Goal: Task Accomplishment & Management: Manage account settings

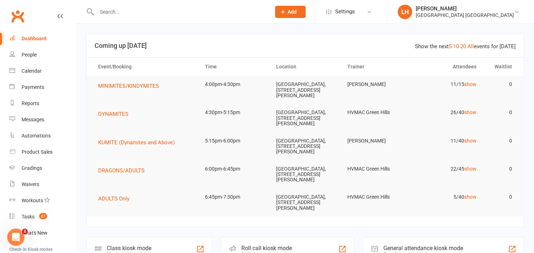
click at [125, 12] on input "text" at bounding box center [180, 12] width 171 height 10
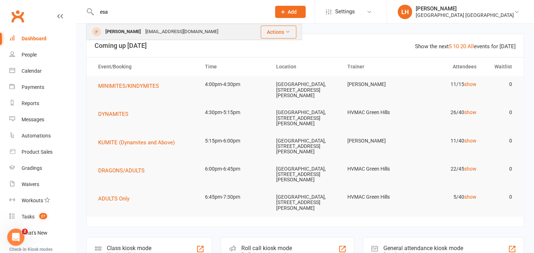
type input "esa"
click at [159, 30] on div "[EMAIL_ADDRESS][DOMAIN_NAME]" at bounding box center [181, 32] width 77 height 10
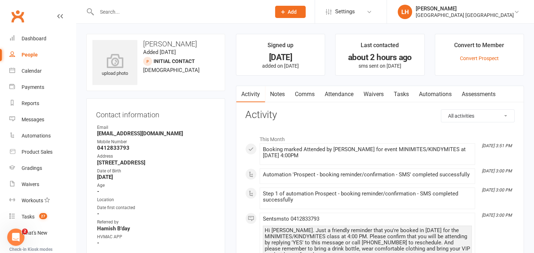
click at [375, 96] on link "Waivers" at bounding box center [373, 94] width 30 height 17
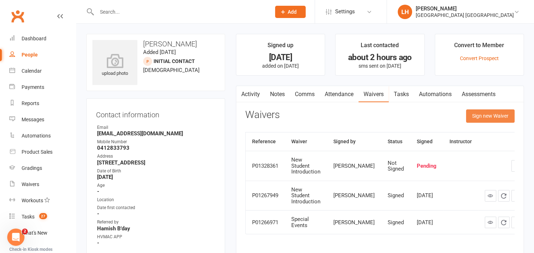
click at [490, 118] on button "Sign new Waiver" at bounding box center [490, 115] width 49 height 13
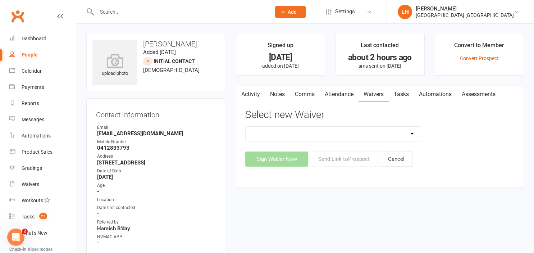
click at [246, 127] on select "8 Week Fitness Challenge Basic Membership Form Cancellation Form Dojo Transfer …" at bounding box center [333, 134] width 175 height 14
select select "5631"
click option "Membership Form Kindymites/Minimites" at bounding box center [0, 0] width 0 height 0
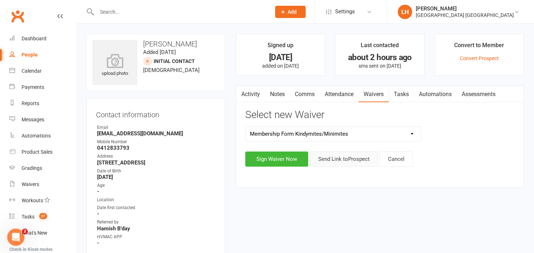
click at [346, 156] on button "Send Link to [GEOGRAPHIC_DATA]" at bounding box center [344, 158] width 68 height 15
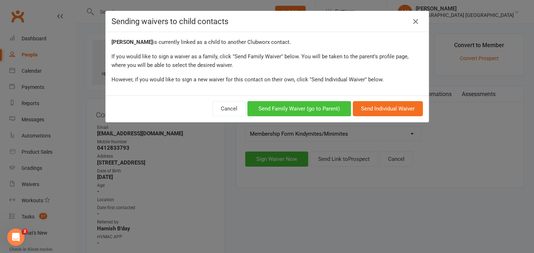
click at [297, 110] on button "Send Family Waiver (go to Parent)" at bounding box center [299, 108] width 104 height 15
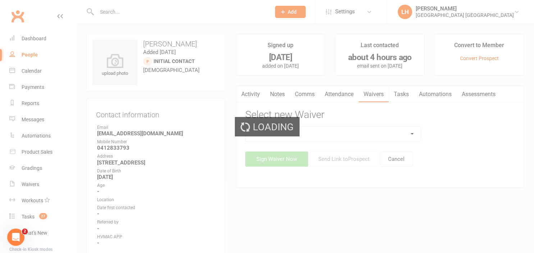
click at [323, 132] on div "Loading" at bounding box center [267, 126] width 534 height 253
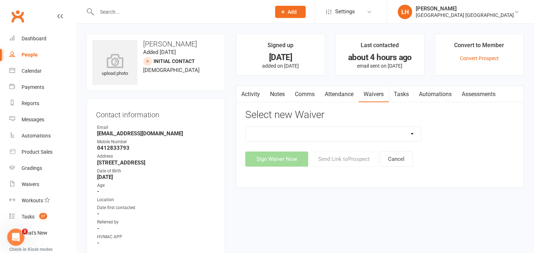
click at [246, 127] on select "8 Week Fitness Challenge Basic Membership Form Cancellation Form Dojo Transfer …" at bounding box center [333, 134] width 175 height 14
select select "5631"
click option "Membership Form Kindymites/Minimites" at bounding box center [0, 0] width 0 height 0
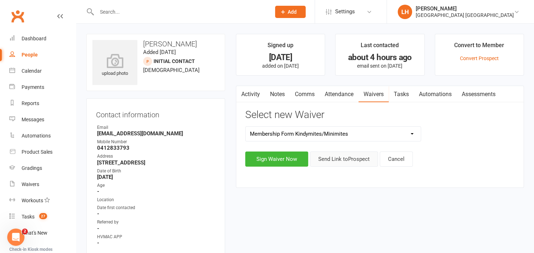
click at [348, 160] on button "Send Link to [GEOGRAPHIC_DATA]" at bounding box center [344, 158] width 68 height 15
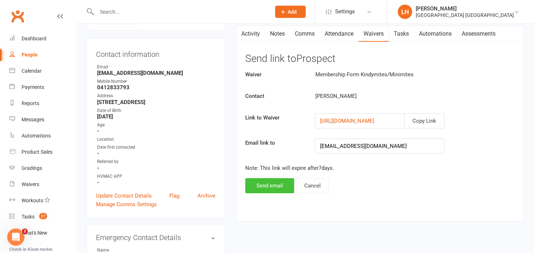
scroll to position [76, 0]
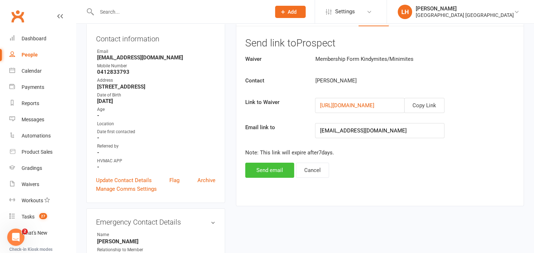
click at [270, 168] on button "Send email" at bounding box center [269, 170] width 49 height 15
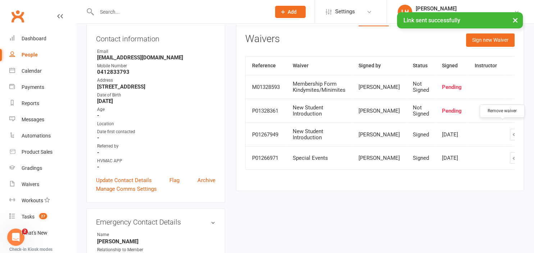
click at [534, 114] on icon "button" at bounding box center [542, 111] width 6 height 6
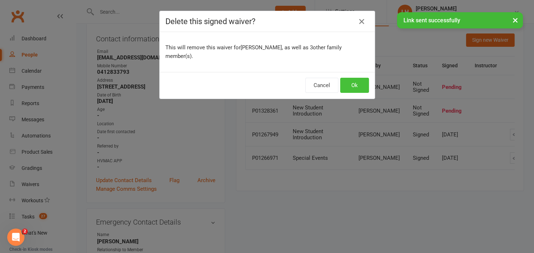
click at [356, 78] on button "Ok" at bounding box center [354, 85] width 29 height 15
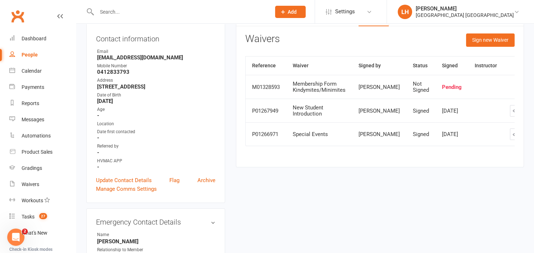
click at [116, 11] on input "text" at bounding box center [180, 12] width 171 height 10
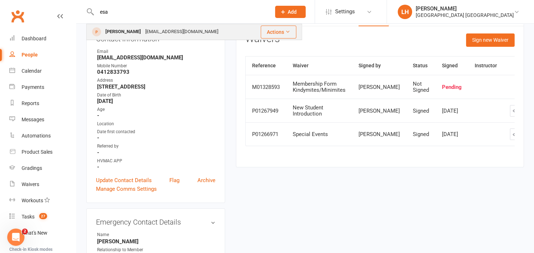
type input "esa"
click at [127, 30] on div "[PERSON_NAME]" at bounding box center [123, 32] width 40 height 10
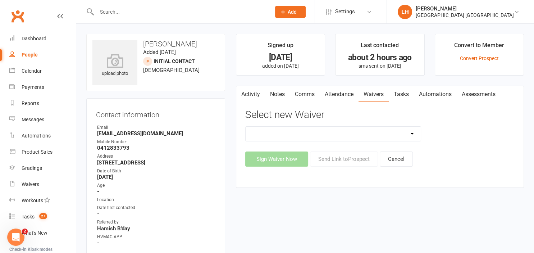
click at [246, 127] on select "8 Week Fitness Challenge Basic Membership Form Cancellation Form Dojo Transfer …" at bounding box center [333, 134] width 175 height 14
click at [222, 110] on div "Contact information Owner Email [EMAIL_ADDRESS][DOMAIN_NAME] Mobile Number [PHO…" at bounding box center [155, 188] width 139 height 180
click at [341, 93] on link "Attendance" at bounding box center [339, 94] width 39 height 17
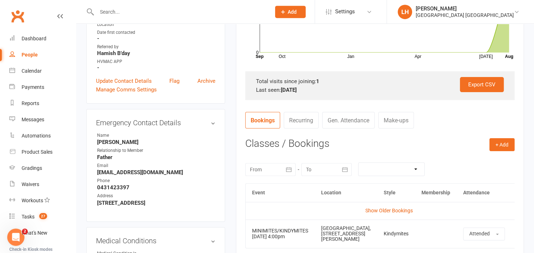
scroll to position [190, 0]
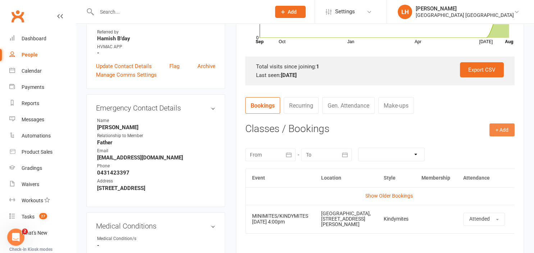
click at [504, 123] on button "+ Add" at bounding box center [501, 129] width 25 height 13
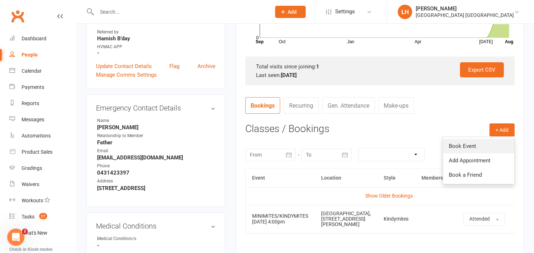
click at [490, 143] on link "Book Event" at bounding box center [478, 146] width 71 height 14
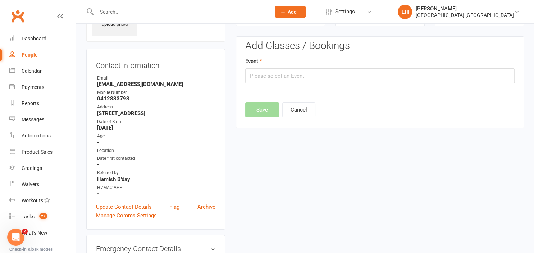
scroll to position [49, 0]
click at [292, 70] on input "text" at bounding box center [379, 76] width 269 height 15
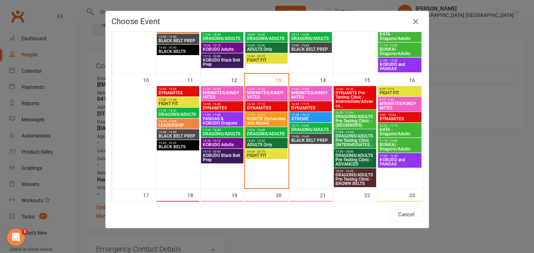
scroll to position [317, 0]
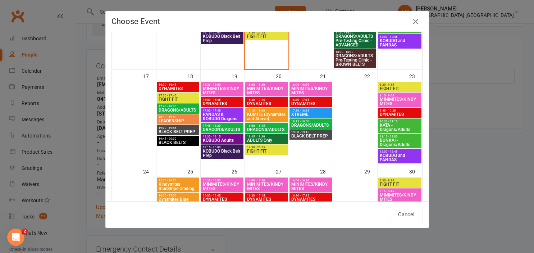
click at [266, 84] on span "16:00 - 16:30" at bounding box center [267, 84] width 40 height 3
type input "MINIMITES/KINDYMITES - [DATE] 4:00:00 PM"
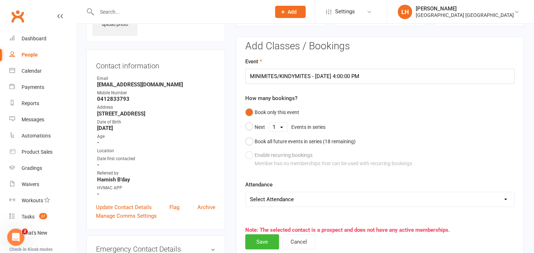
scroll to position [163, 0]
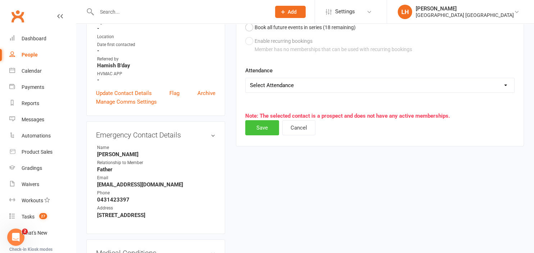
click at [263, 128] on button "Save" at bounding box center [262, 127] width 34 height 15
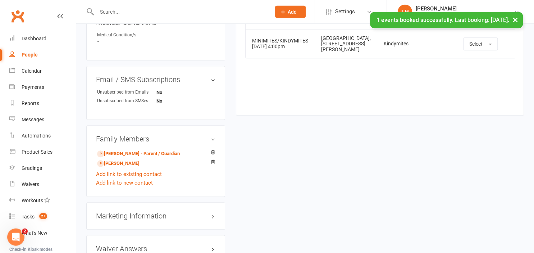
scroll to position [429, 0]
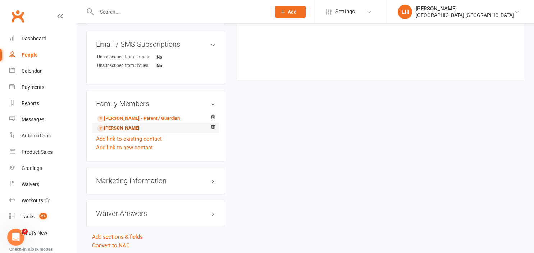
click at [136, 131] on link "[PERSON_NAME]" at bounding box center [118, 128] width 42 height 8
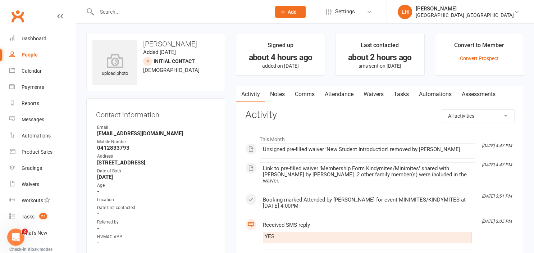
click at [349, 93] on link "Attendance" at bounding box center [339, 94] width 39 height 17
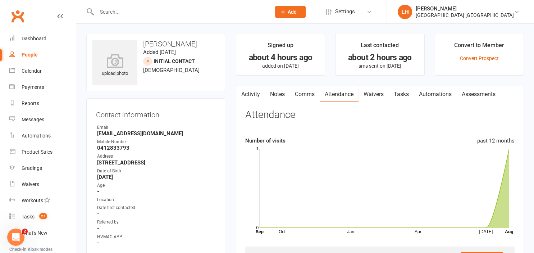
scroll to position [152, 0]
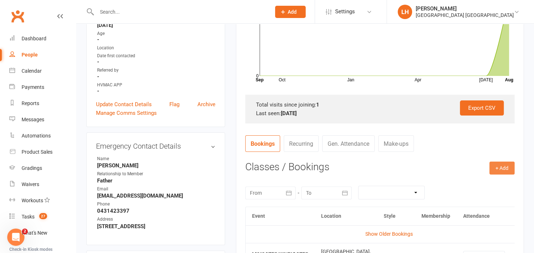
click at [499, 164] on button "+ Add" at bounding box center [501, 167] width 25 height 13
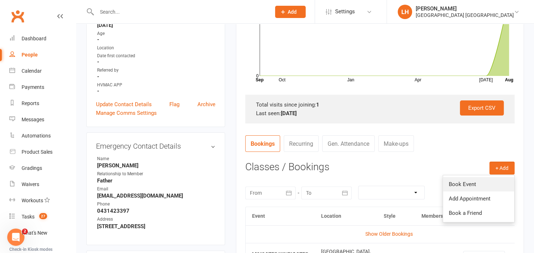
click at [467, 180] on link "Book Event" at bounding box center [478, 184] width 71 height 14
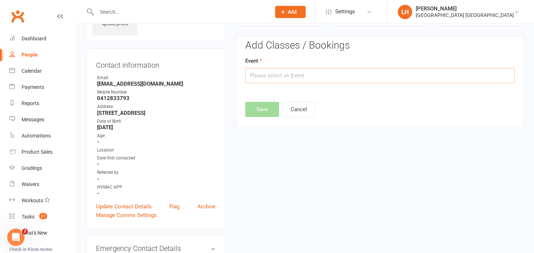
scroll to position [49, 0]
click at [291, 74] on input "text" at bounding box center [379, 75] width 269 height 15
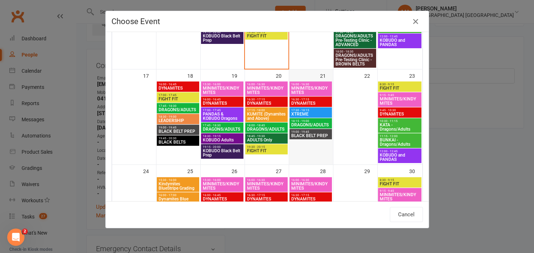
scroll to position [317, 0]
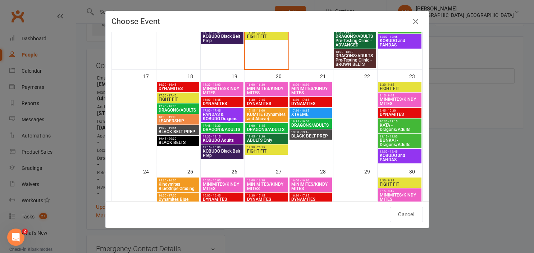
click at [269, 88] on span "MINIMITES/KINDYMITES" at bounding box center [267, 90] width 40 height 9
type input "MINIMITES/KINDYMITES - [DATE] 4:00:00 PM"
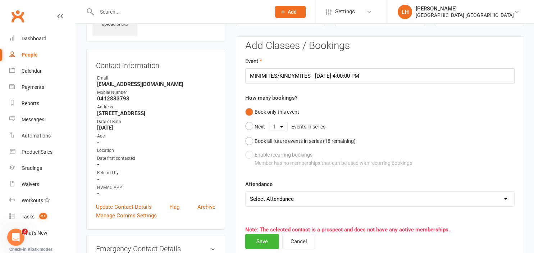
scroll to position [125, 0]
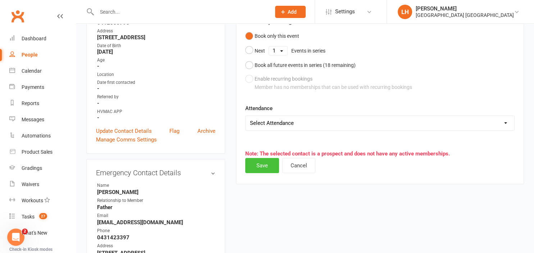
click at [261, 163] on button "Save" at bounding box center [262, 165] width 34 height 15
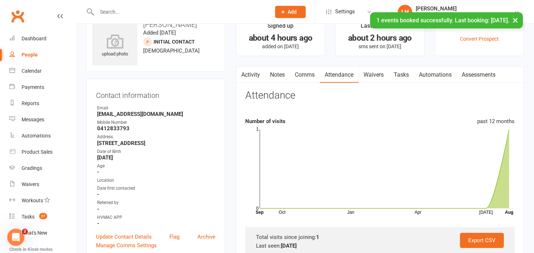
scroll to position [0, 0]
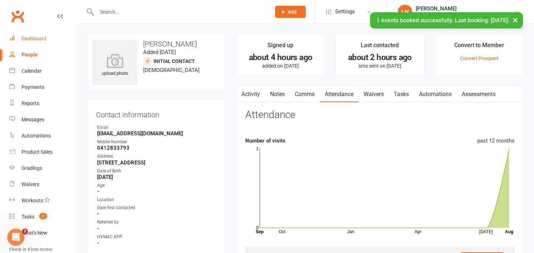
click at [29, 36] on div "Dashboard" at bounding box center [34, 39] width 25 height 6
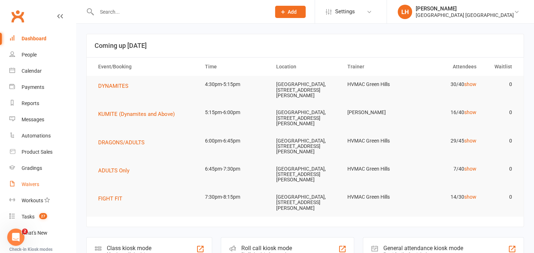
drag, startPoint x: 29, startPoint y: 36, endPoint x: 32, endPoint y: 185, distance: 149.2
click at [31, 159] on ul "Dashboard People Calendar Payments Reports Messages Automations Product Sales G…" at bounding box center [38, 167] width 76 height 272
click at [239, 41] on header "Coming up [DATE]" at bounding box center [305, 45] width 437 height 23
click at [178, 11] on input "text" at bounding box center [180, 12] width 171 height 10
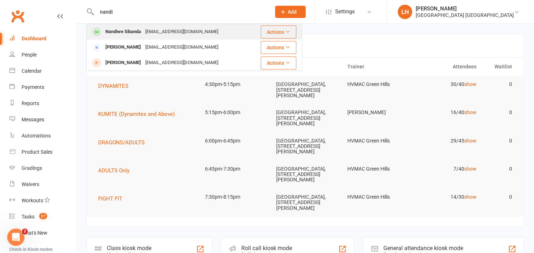
type input "nandi"
click at [201, 31] on div "[EMAIL_ADDRESS][DOMAIN_NAME]" at bounding box center [181, 32] width 77 height 10
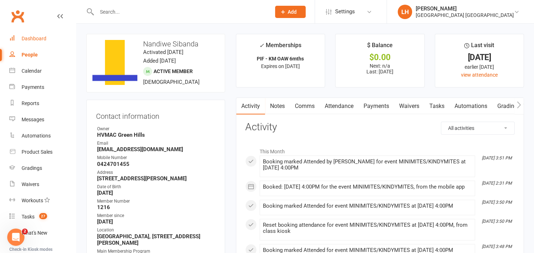
click at [48, 37] on link "Dashboard" at bounding box center [42, 39] width 67 height 16
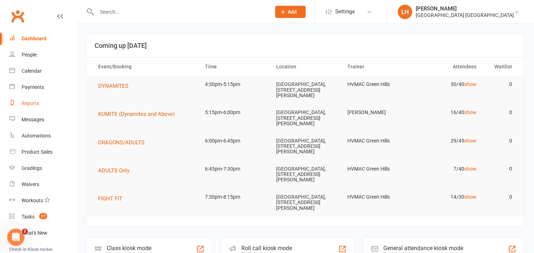
click at [27, 100] on div "Reports" at bounding box center [31, 103] width 18 height 6
select select "25"
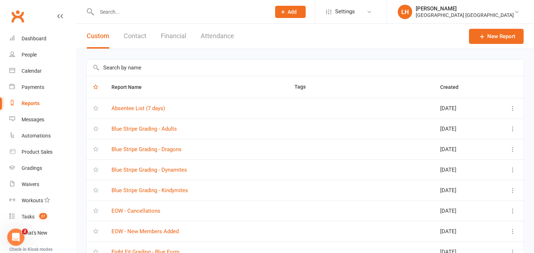
click at [141, 68] on input "text" at bounding box center [305, 67] width 437 height 17
click at [125, 64] on input "text" at bounding box center [305, 67] width 437 height 17
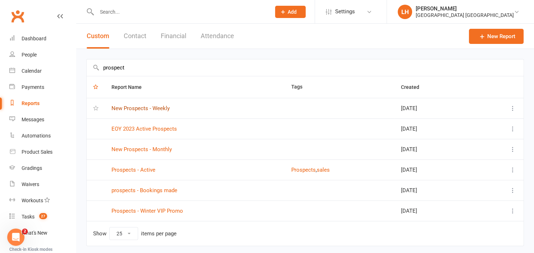
type input "prospect"
click at [147, 107] on link "New Prospects - Weekly" at bounding box center [140, 108] width 58 height 6
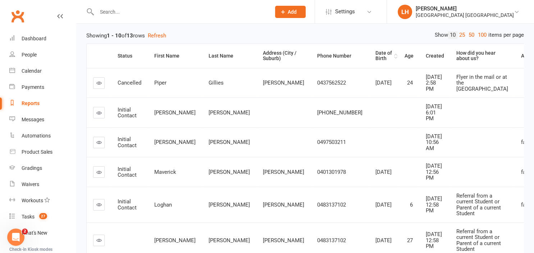
scroll to position [243, 0]
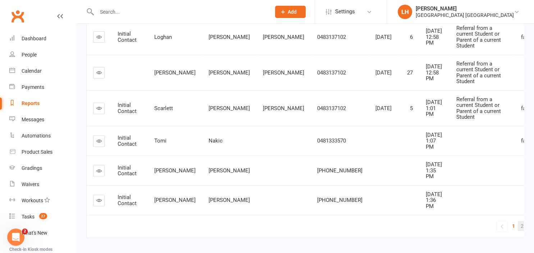
click at [521, 221] on span "2" at bounding box center [522, 226] width 3 height 10
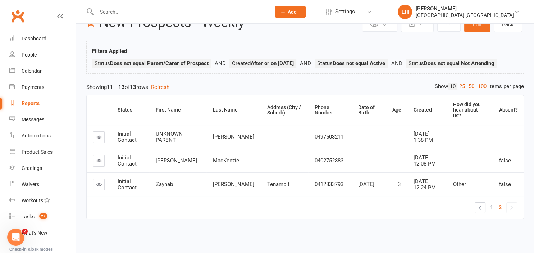
scroll to position [31, 0]
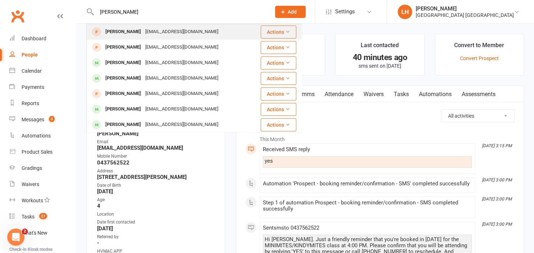
type input "maverick hile"
click at [143, 28] on div "louisestace1591@hotmail.com" at bounding box center [181, 32] width 77 height 10
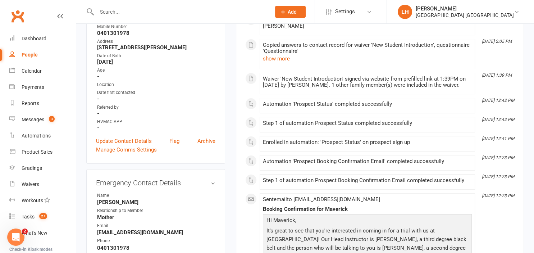
scroll to position [114, 0]
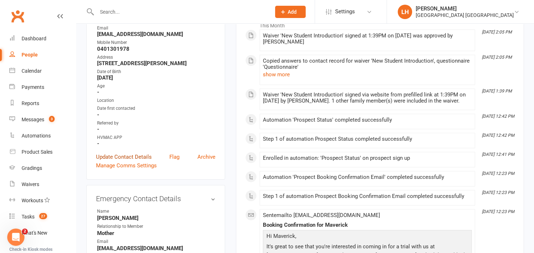
click at [124, 157] on link "Update Contact Details" at bounding box center [124, 156] width 56 height 9
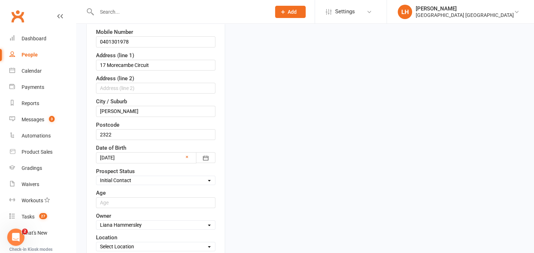
scroll to position [300, 0]
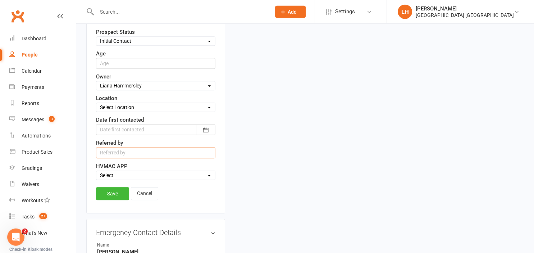
click at [124, 148] on input "text" at bounding box center [155, 152] width 119 height 11
type input "[PERSON_NAME]"
click at [116, 194] on link "Save" at bounding box center [112, 193] width 33 height 13
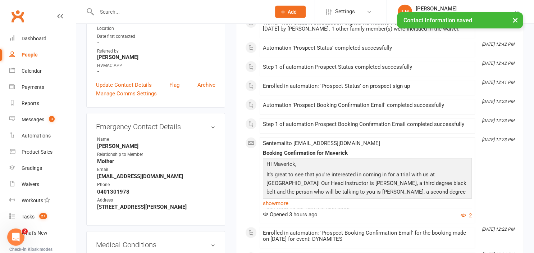
scroll to position [0, 0]
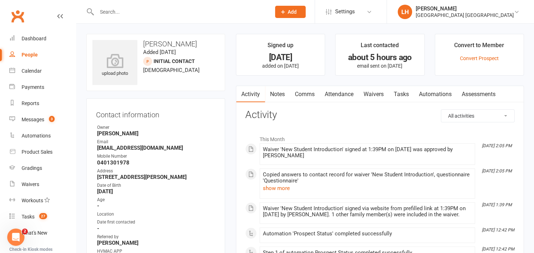
click at [342, 91] on link "Attendance" at bounding box center [339, 94] width 39 height 17
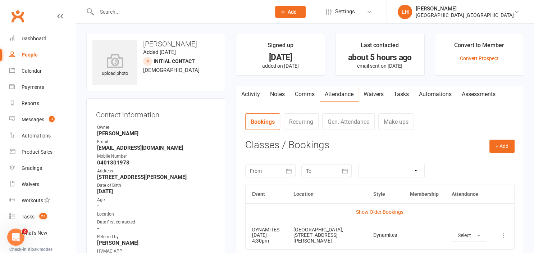
drag, startPoint x: 204, startPoint y: 19, endPoint x: 194, endPoint y: 14, distance: 11.0
click at [194, 14] on div at bounding box center [175, 11] width 179 height 23
click at [194, 14] on input "text" at bounding box center [180, 12] width 171 height 10
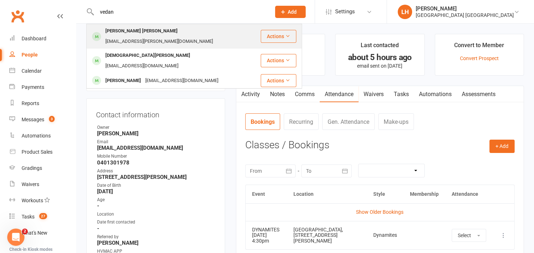
type input "vedan"
click at [204, 36] on div "om.nithin@gmail.com" at bounding box center [159, 41] width 112 height 10
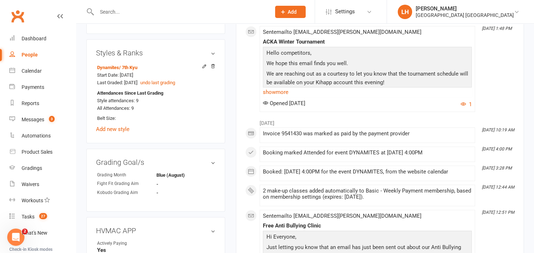
scroll to position [474, 0]
click at [38, 36] on div "Dashboard" at bounding box center [34, 39] width 25 height 6
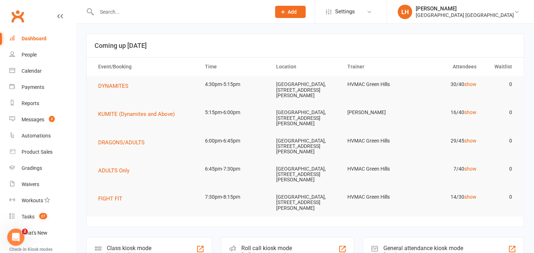
click at [128, 14] on input "text" at bounding box center [180, 12] width 171 height 10
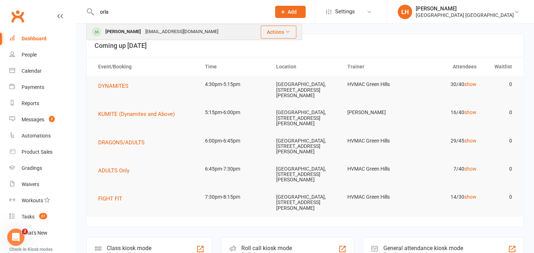
type input "orla"
click at [116, 32] on div "Orla McGinty" at bounding box center [123, 32] width 40 height 10
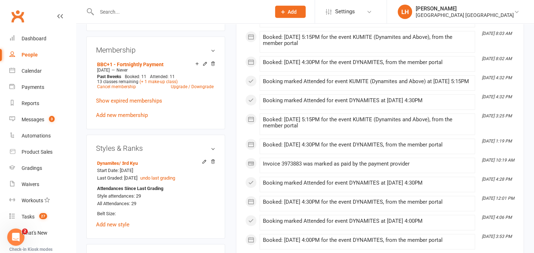
scroll to position [380, 0]
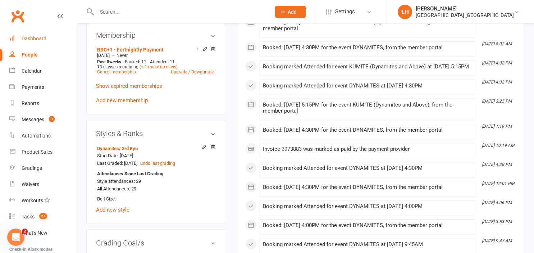
click at [43, 38] on div "Dashboard" at bounding box center [34, 39] width 25 height 6
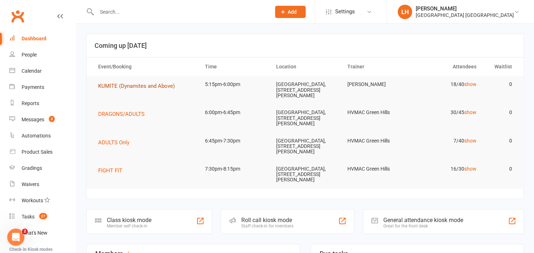
click at [160, 86] on span "KUMITE (Dynamites and Above)" at bounding box center [136, 86] width 77 height 6
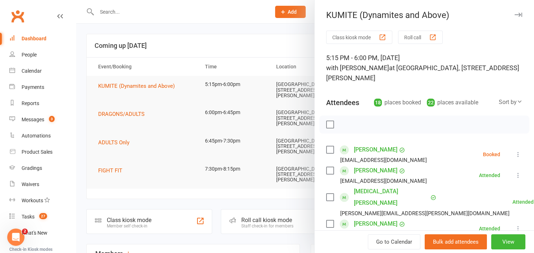
scroll to position [40, 0]
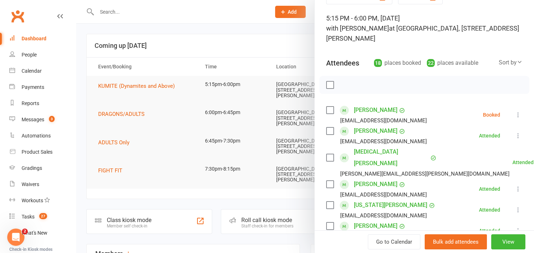
click at [520, 117] on icon at bounding box center [518, 114] width 7 height 7
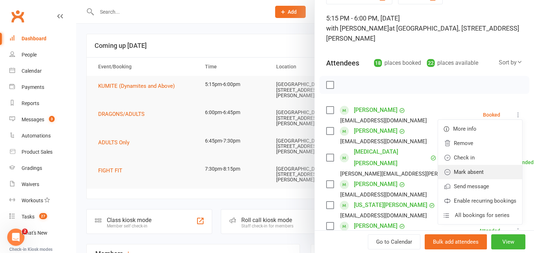
click at [483, 170] on link "Mark absent" at bounding box center [480, 172] width 84 height 14
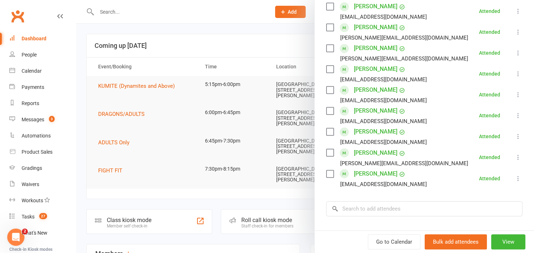
scroll to position [418, 0]
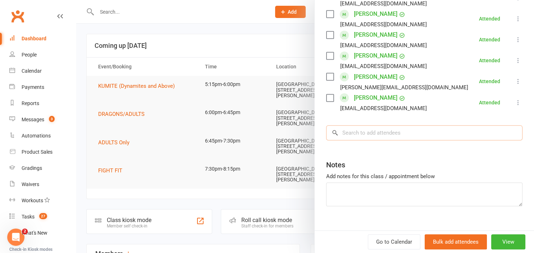
click at [396, 125] on input "search" at bounding box center [424, 132] width 196 height 15
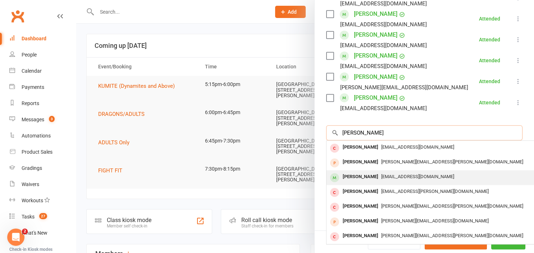
type input "belinda"
click at [381, 174] on span "bam75ja@yahoo.com.au" at bounding box center [417, 176] width 73 height 5
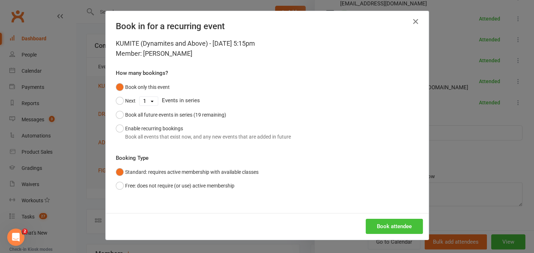
click at [388, 226] on button "Book attendee" at bounding box center [394, 226] width 57 height 15
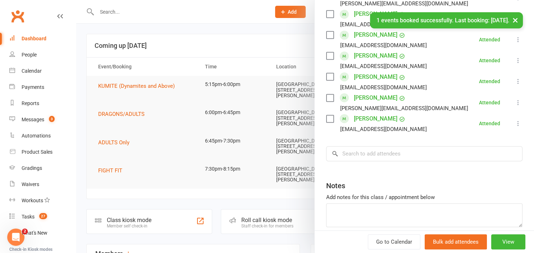
scroll to position [439, 0]
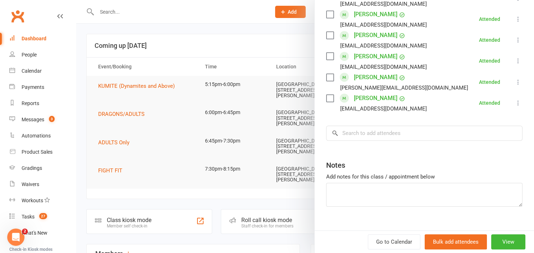
click at [150, 40] on div at bounding box center [305, 126] width 458 height 253
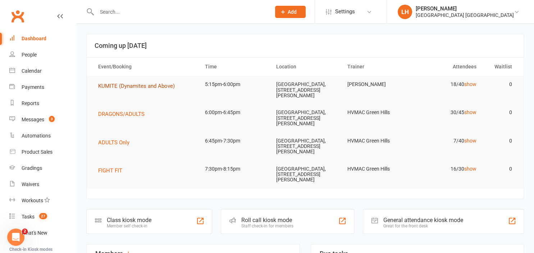
click at [157, 87] on span "KUMITE (Dynamites and Above)" at bounding box center [136, 86] width 77 height 6
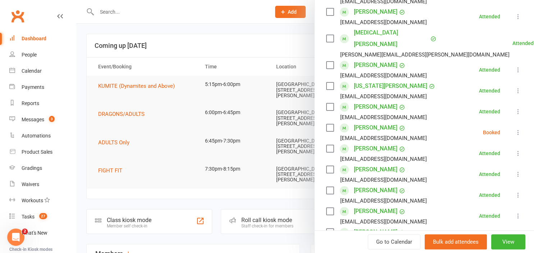
scroll to position [198, 0]
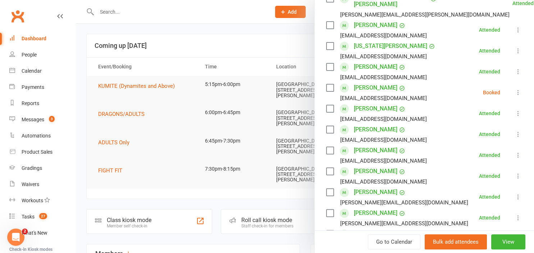
click at [519, 89] on icon at bounding box center [518, 92] width 7 height 7
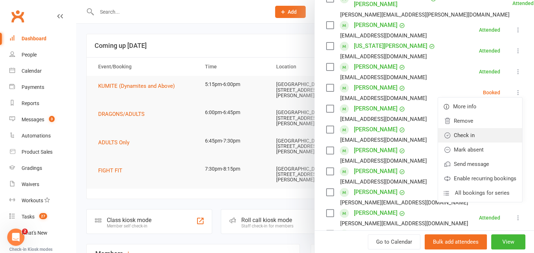
click at [483, 128] on link "Check in" at bounding box center [480, 135] width 84 height 14
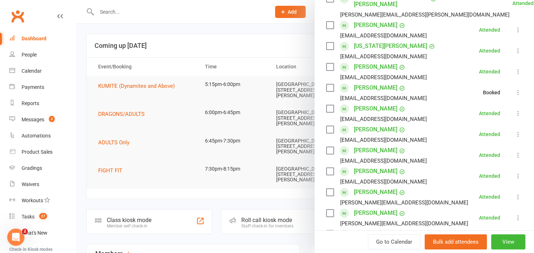
click at [225, 44] on div at bounding box center [305, 126] width 458 height 253
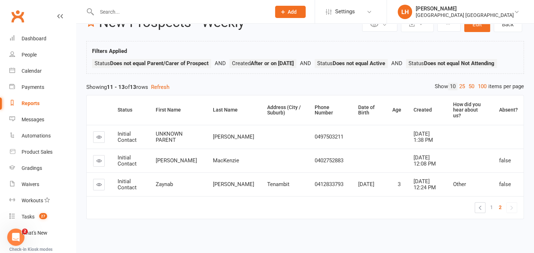
click at [115, 8] on input "text" at bounding box center [180, 12] width 171 height 10
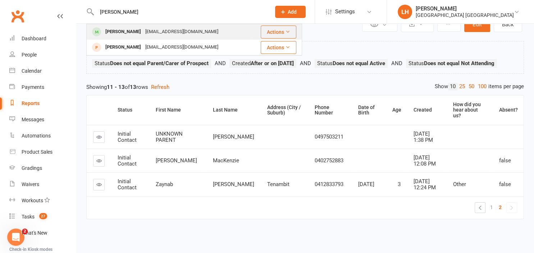
type input "tyler"
click at [160, 36] on div "Leaandmolly@hotmail.com" at bounding box center [181, 32] width 77 height 10
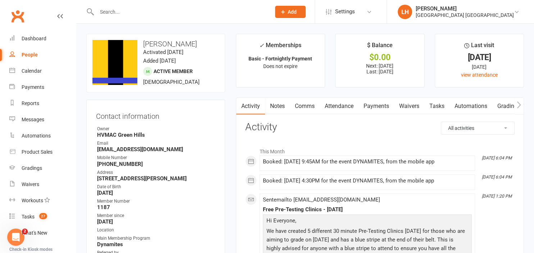
click at [120, 8] on input "text" at bounding box center [180, 12] width 171 height 10
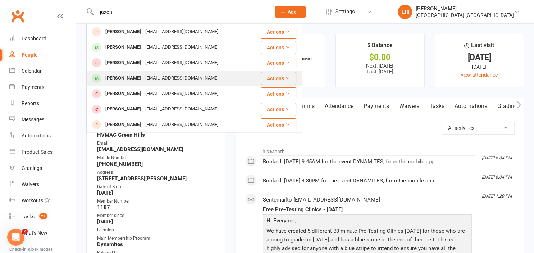
type input "jaxon"
click at [146, 76] on div "rachelsampson2010@live.com" at bounding box center [181, 78] width 77 height 10
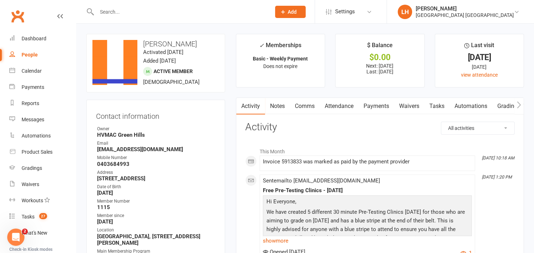
click at [123, 15] on input "text" at bounding box center [180, 12] width 171 height 10
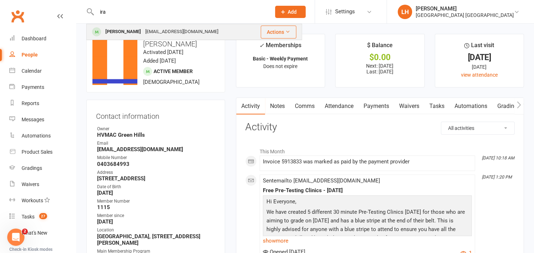
type input "ira"
click at [123, 31] on div "[PERSON_NAME]" at bounding box center [123, 32] width 40 height 10
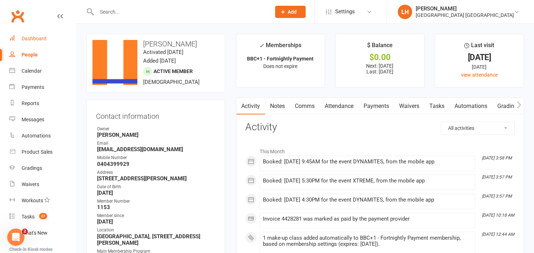
click at [37, 37] on div "Dashboard" at bounding box center [34, 39] width 25 height 6
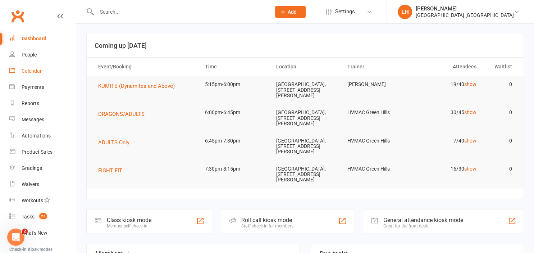
click at [40, 76] on link "Calendar" at bounding box center [42, 71] width 67 height 16
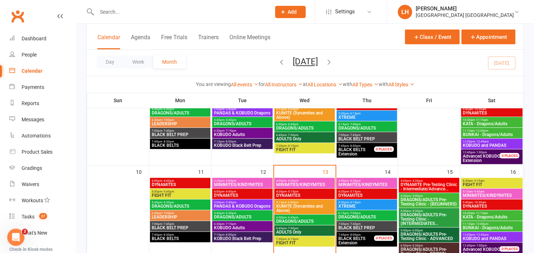
scroll to position [190, 0]
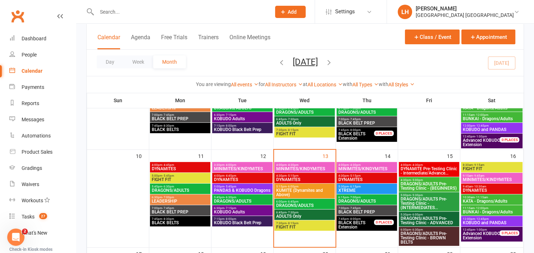
click at [428, 170] on span "DYNAMITE Pre-Testing Clinic - Intermediate/Advance..." at bounding box center [429, 170] width 58 height 9
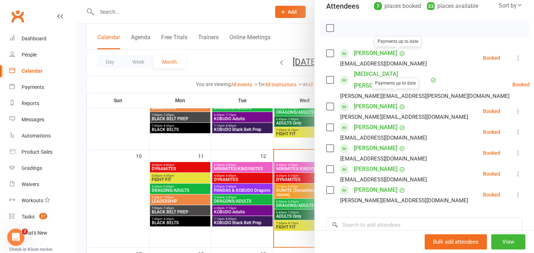
scroll to position [119, 0]
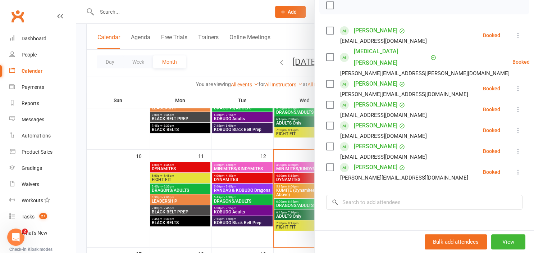
click at [231, 65] on div at bounding box center [305, 126] width 458 height 253
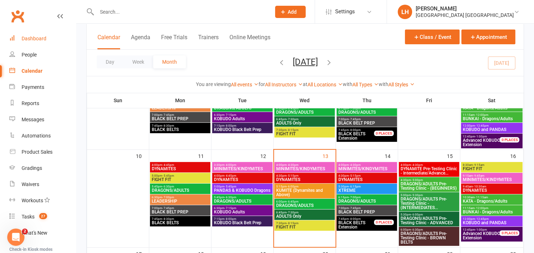
click at [34, 37] on div "Dashboard" at bounding box center [34, 39] width 25 height 6
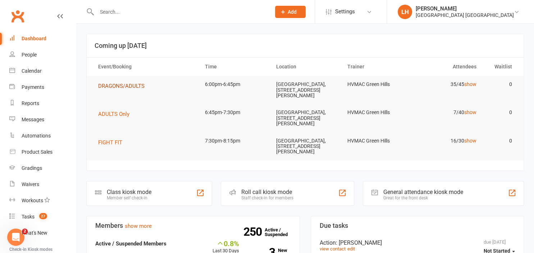
click at [128, 83] on span "DRAGONS/ADULTS" at bounding box center [121, 86] width 46 height 6
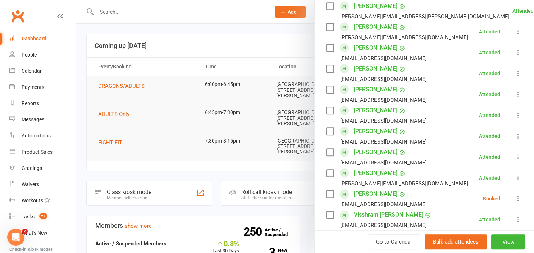
scroll to position [675, 0]
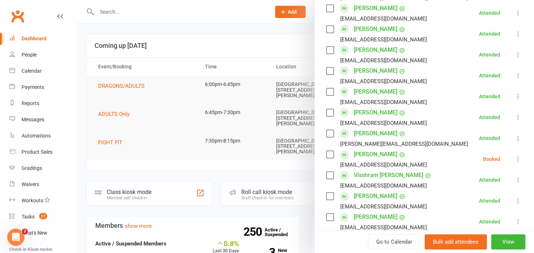
click at [329, 151] on label at bounding box center [329, 154] width 7 height 7
click at [518, 155] on icon at bounding box center [518, 158] width 7 height 7
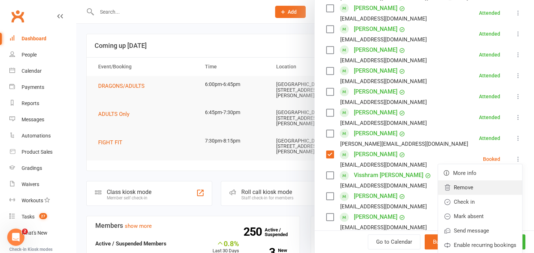
click at [471, 180] on link "Remove" at bounding box center [480, 187] width 84 height 14
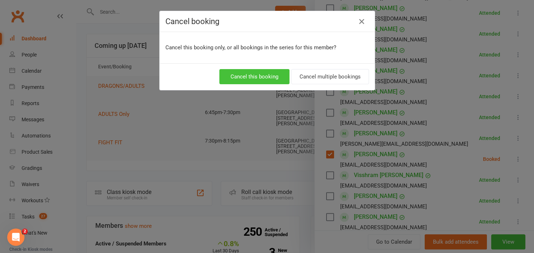
click at [271, 71] on button "Cancel this booking" at bounding box center [254, 76] width 70 height 15
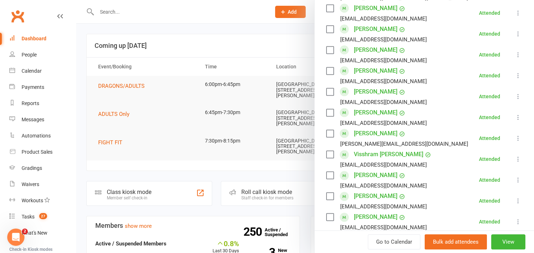
click at [116, 111] on div at bounding box center [305, 126] width 458 height 253
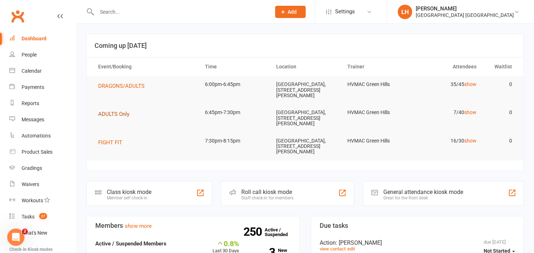
click at [116, 111] on span "ADULTS Only" at bounding box center [113, 114] width 31 height 6
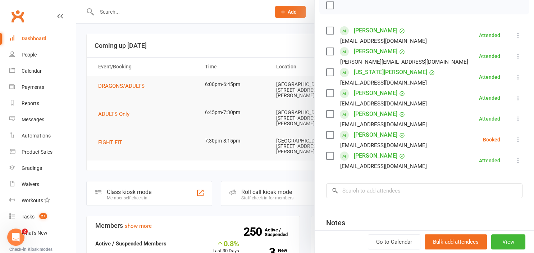
scroll to position [79, 0]
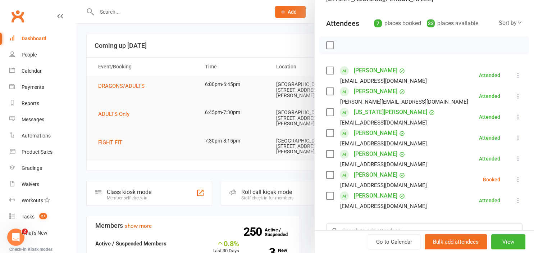
click at [106, 144] on div at bounding box center [305, 126] width 458 height 253
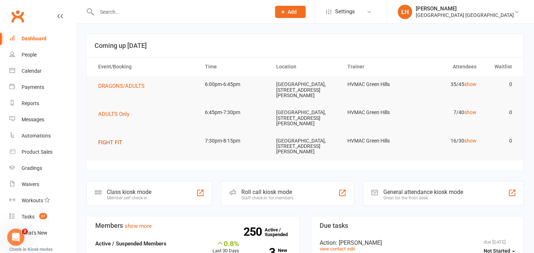
click at [111, 143] on span "FIGHT FIT" at bounding box center [110, 142] width 24 height 6
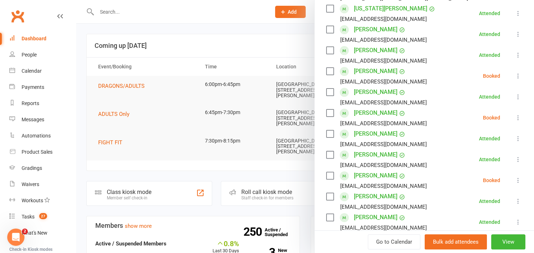
scroll to position [278, 0]
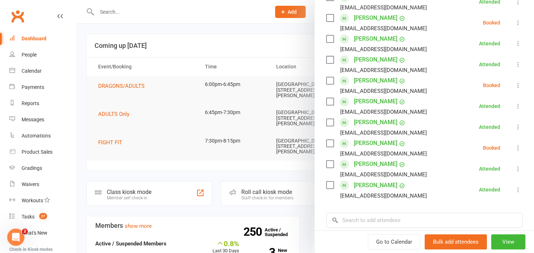
click at [516, 86] on icon at bounding box center [518, 85] width 7 height 7
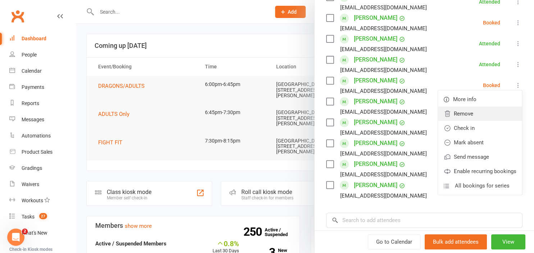
click at [471, 108] on link "Remove" at bounding box center [480, 113] width 84 height 14
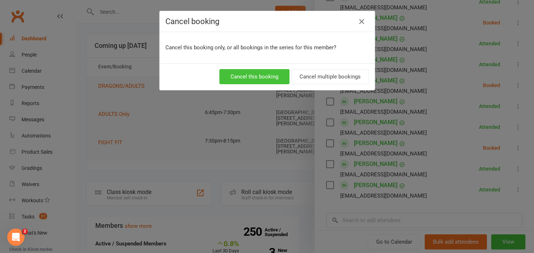
click at [247, 73] on button "Cancel this booking" at bounding box center [254, 76] width 70 height 15
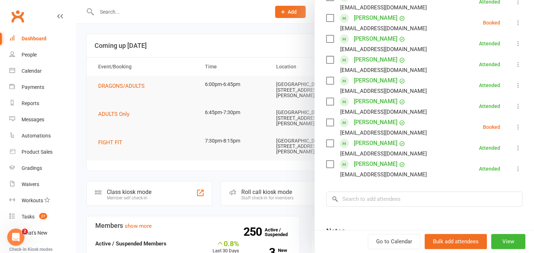
click at [34, 41] on div "Dashboard" at bounding box center [34, 39] width 25 height 6
click at [27, 40] on div "Dashboard" at bounding box center [34, 39] width 25 height 6
click at [31, 72] on div "Calendar" at bounding box center [32, 71] width 20 height 6
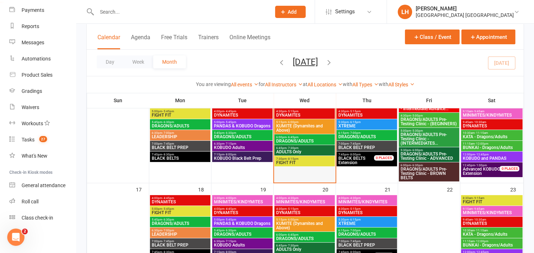
scroll to position [266, 0]
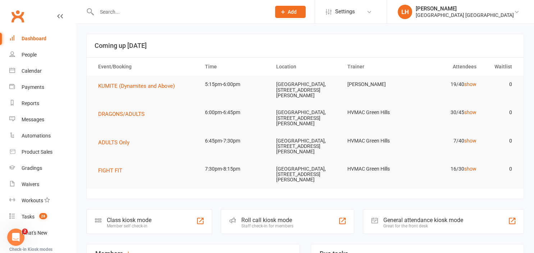
click at [129, 12] on input "text" at bounding box center [180, 12] width 171 height 10
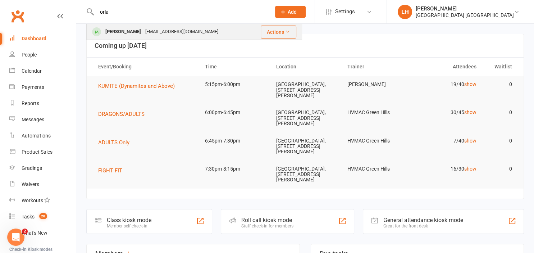
type input "orla"
click at [195, 32] on div "Orla McGinty seanmcginty@live.com.au" at bounding box center [169, 31] width 164 height 15
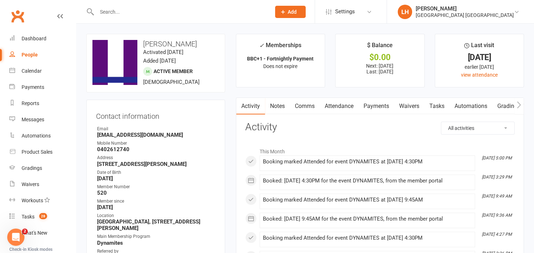
click at [349, 105] on link "Attendance" at bounding box center [339, 106] width 39 height 17
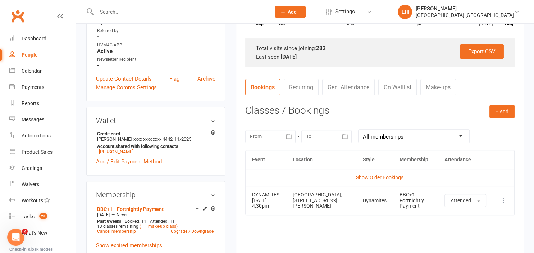
scroll to position [266, 0]
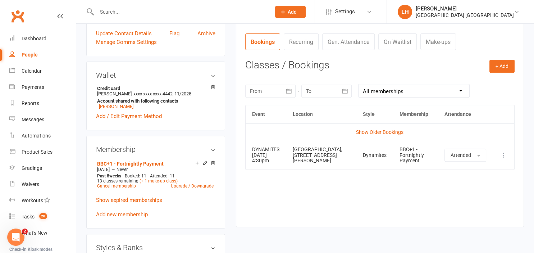
click at [268, 91] on div at bounding box center [270, 90] width 50 height 13
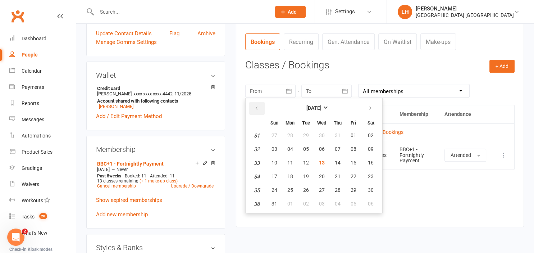
click at [259, 106] on button "button" at bounding box center [256, 108] width 15 height 13
click at [291, 175] on span "23" at bounding box center [290, 176] width 6 height 6
type input "23 Jun 2025"
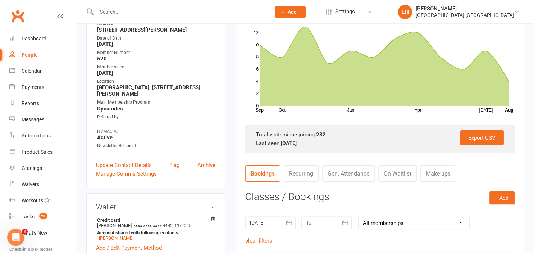
scroll to position [0, 0]
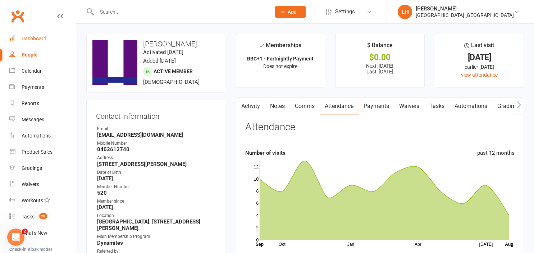
click at [42, 43] on link "Dashboard" at bounding box center [42, 39] width 67 height 16
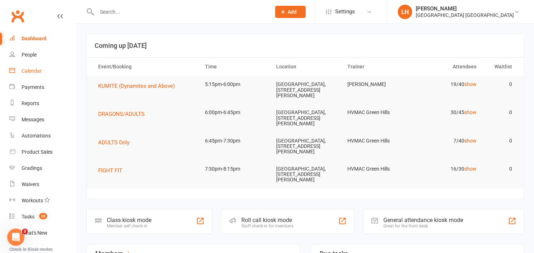
click at [33, 72] on div "Calendar" at bounding box center [32, 71] width 20 height 6
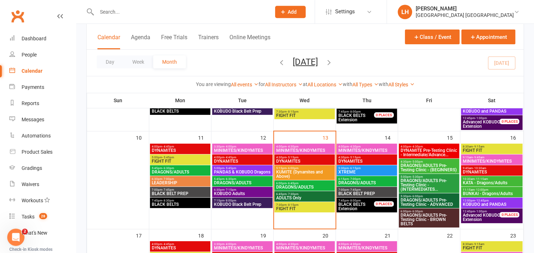
scroll to position [228, 0]
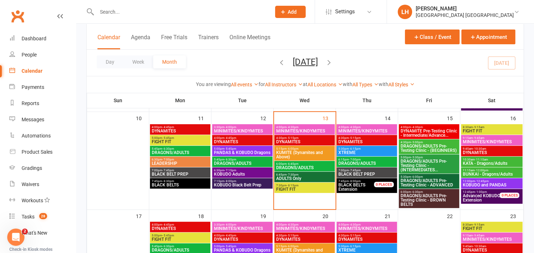
click at [427, 132] on span "DYNAMITE Pre-Testing Clinic - Intermediate/Advance..." at bounding box center [429, 133] width 58 height 9
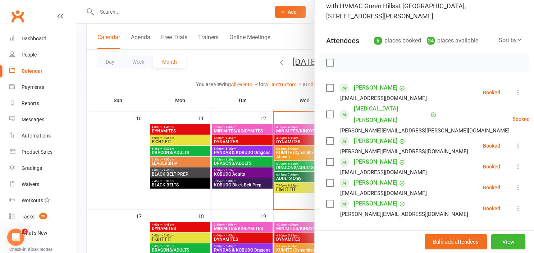
scroll to position [79, 0]
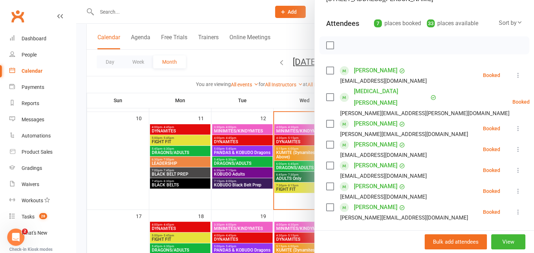
click at [223, 79] on div at bounding box center [305, 126] width 458 height 253
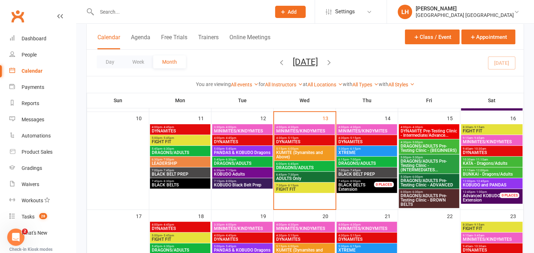
click at [129, 16] on input "text" at bounding box center [180, 12] width 171 height 10
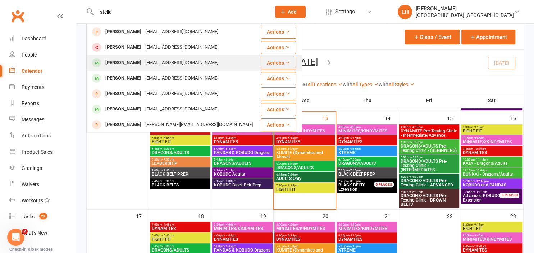
type input "stella"
click at [149, 61] on div "s.dunshea@hotmail.com" at bounding box center [181, 63] width 77 height 10
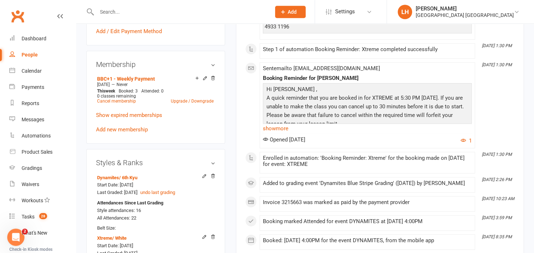
scroll to position [380, 0]
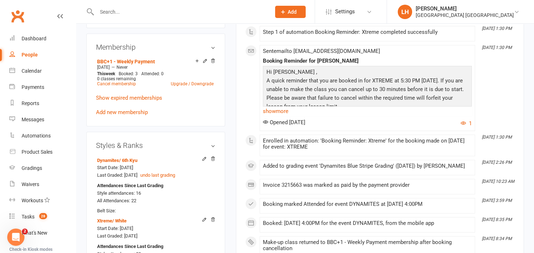
click at [193, 10] on input "text" at bounding box center [180, 12] width 171 height 10
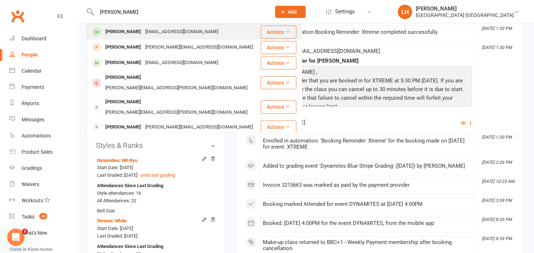
type input "manreet"
click at [132, 33] on div "Manreet Punia" at bounding box center [123, 32] width 40 height 10
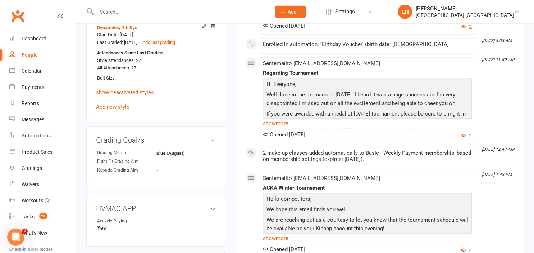
scroll to position [493, 0]
click at [170, 17] on div at bounding box center [175, 11] width 179 height 23
click at [169, 13] on input "text" at bounding box center [180, 12] width 171 height 10
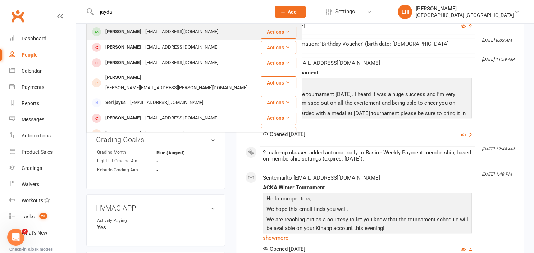
type input "jayda"
click at [183, 29] on div "judy7585@me.Com" at bounding box center [181, 32] width 77 height 10
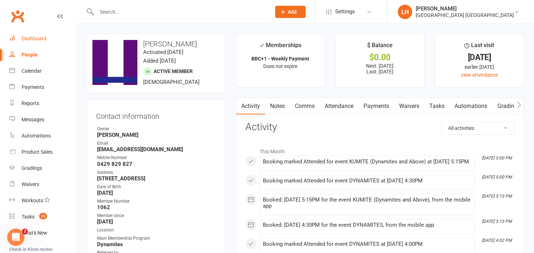
click at [32, 41] on div "Dashboard" at bounding box center [34, 39] width 25 height 6
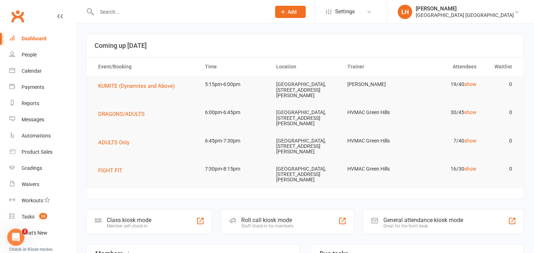
click at [466, 116] on td "30/45 show" at bounding box center [447, 112] width 71 height 17
click at [468, 114] on link "show" at bounding box center [470, 112] width 12 height 6
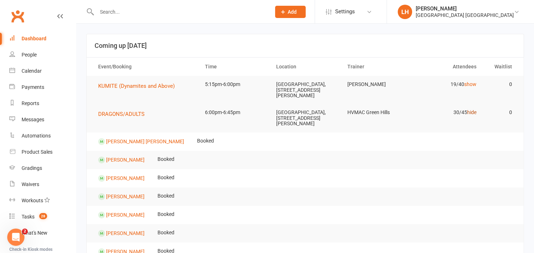
click at [474, 112] on link "hide" at bounding box center [471, 112] width 9 height 6
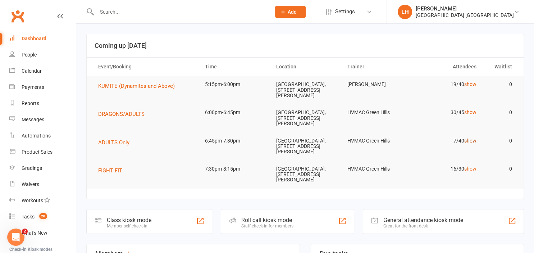
click at [474, 141] on link "show" at bounding box center [470, 141] width 12 height 6
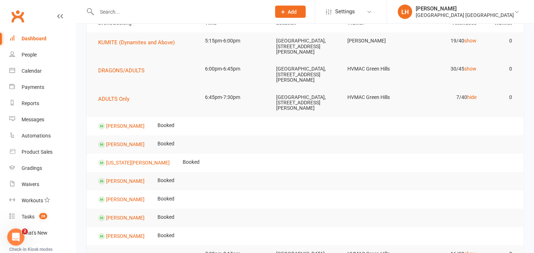
scroll to position [38, 0]
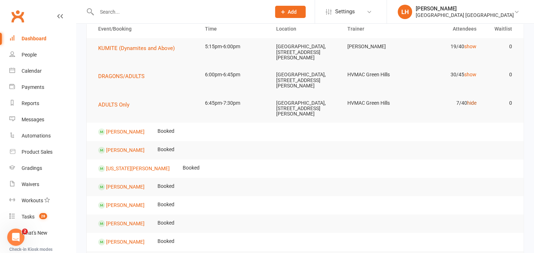
click at [471, 105] on link "hide" at bounding box center [471, 103] width 9 height 6
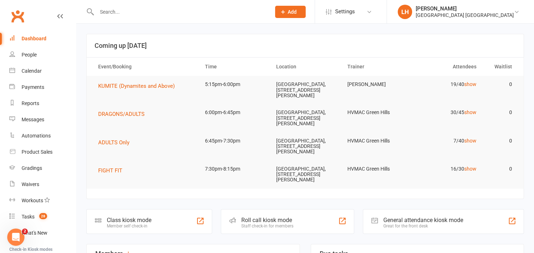
scroll to position [0, 0]
click at [111, 11] on input "text" at bounding box center [180, 12] width 171 height 10
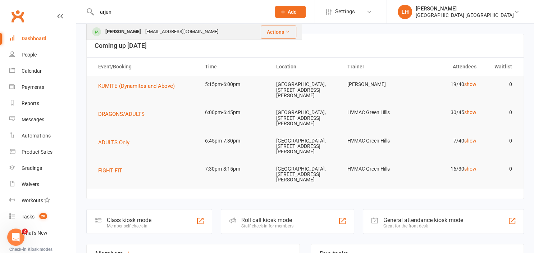
type input "arjun"
click at [129, 33] on div "Arjun Kodur" at bounding box center [123, 32] width 40 height 10
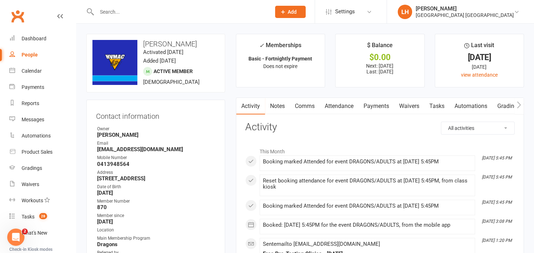
click at [346, 107] on link "Attendance" at bounding box center [339, 106] width 39 height 17
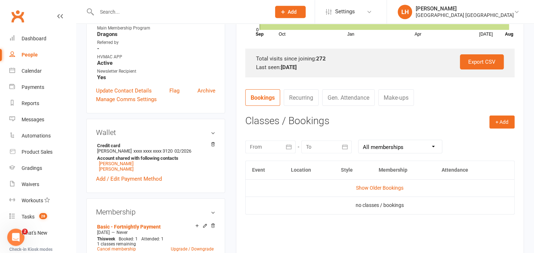
scroll to position [228, 0]
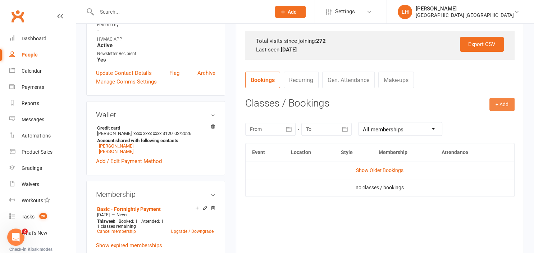
click at [499, 106] on button "+ Add" at bounding box center [501, 104] width 25 height 13
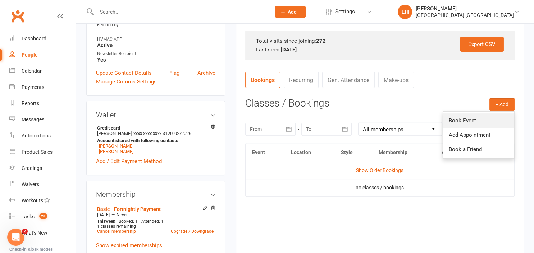
click at [472, 122] on link "Book Event" at bounding box center [478, 120] width 71 height 14
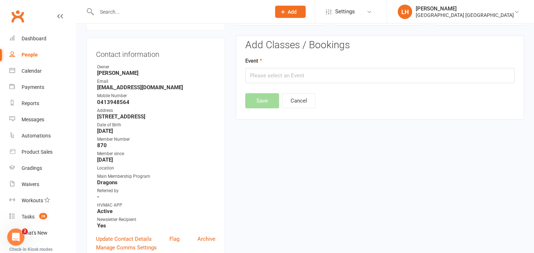
scroll to position [61, 0]
click at [255, 69] on input "text" at bounding box center [379, 75] width 269 height 15
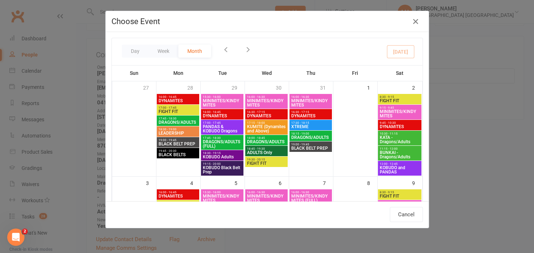
scroll to position [198, 0]
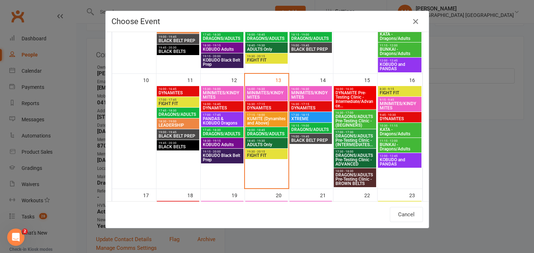
click at [260, 130] on span "18:00 - 18:45" at bounding box center [267, 129] width 40 height 3
type input "DRAGONS/ADULTS - Aug 13, 2025 6:00:00 PM"
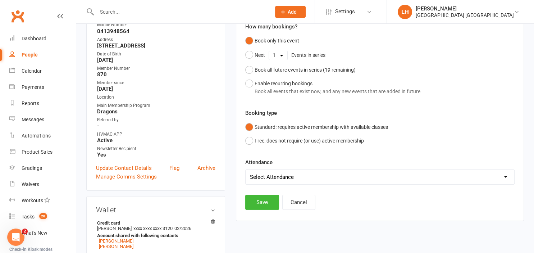
scroll to position [137, 0]
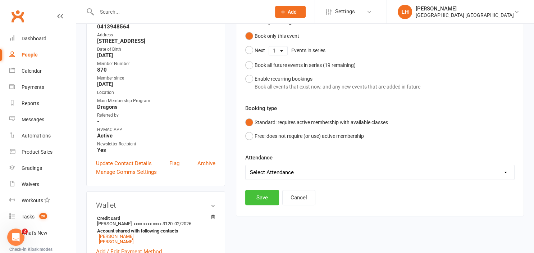
click at [262, 197] on button "Save" at bounding box center [262, 197] width 34 height 15
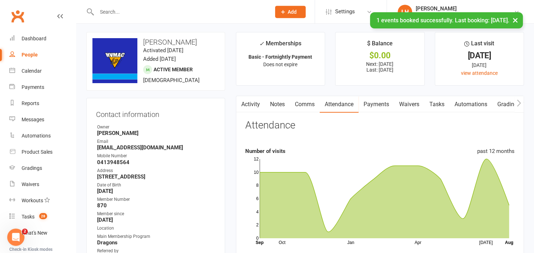
scroll to position [0, 0]
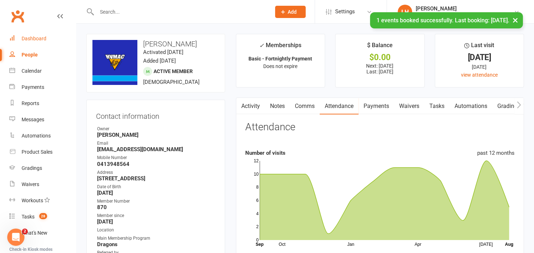
click at [42, 40] on div "Dashboard" at bounding box center [34, 39] width 25 height 6
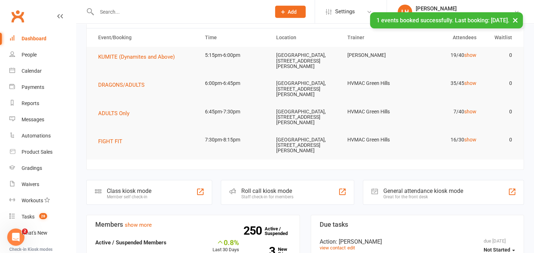
scroll to position [38, 0]
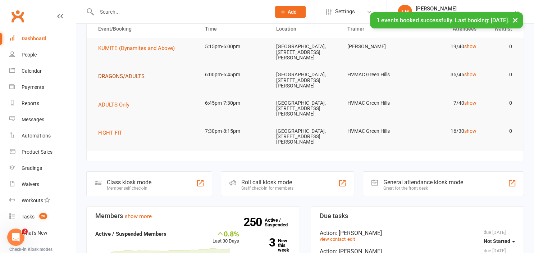
click at [127, 78] on span "DRAGONS/ADULTS" at bounding box center [121, 76] width 46 height 6
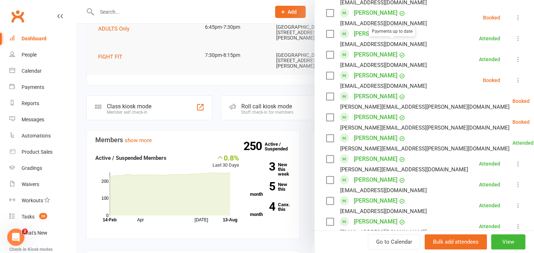
scroll to position [516, 0]
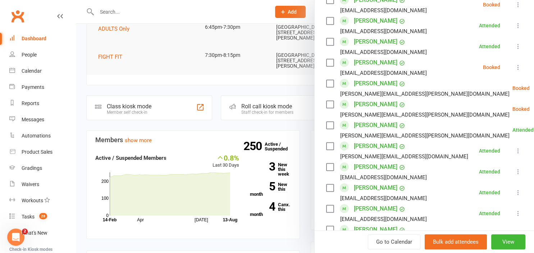
click at [519, 64] on icon at bounding box center [518, 67] width 7 height 7
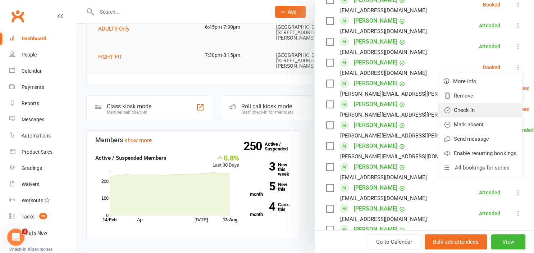
click at [470, 103] on link "Check in" at bounding box center [480, 110] width 84 height 14
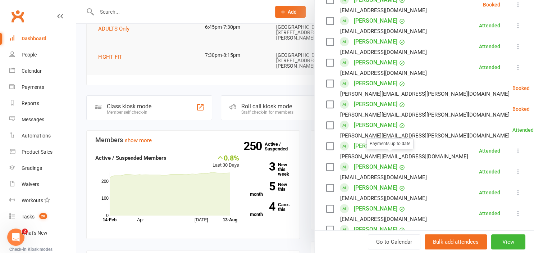
click at [192, 79] on div at bounding box center [305, 126] width 458 height 253
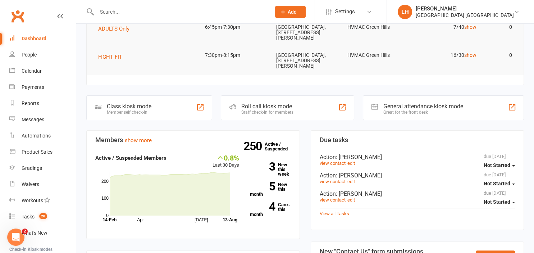
click at [133, 11] on input "text" at bounding box center [180, 12] width 171 height 10
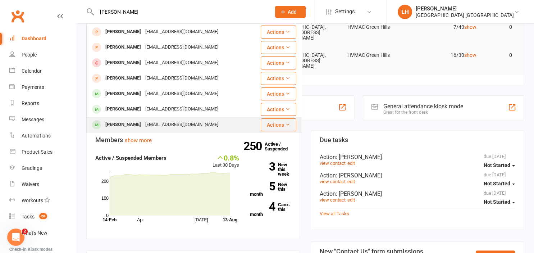
type input "liam"
click at [162, 124] on div "catherinepaul83@hotmail.com" at bounding box center [181, 124] width 77 height 10
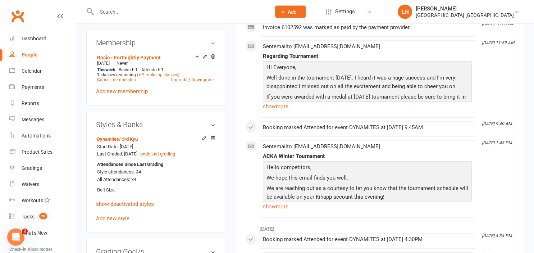
scroll to position [417, 0]
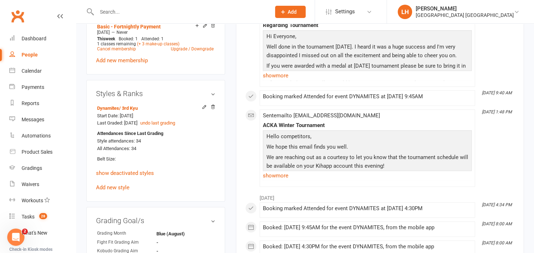
click at [104, 11] on input "text" at bounding box center [180, 12] width 171 height 10
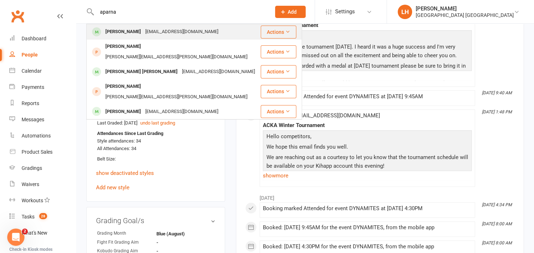
type input "aparna"
click at [127, 33] on div "Aparna Kodur" at bounding box center [123, 32] width 40 height 10
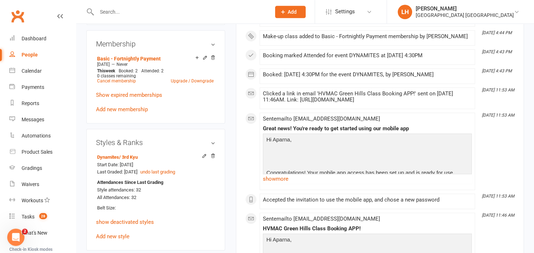
scroll to position [380, 0]
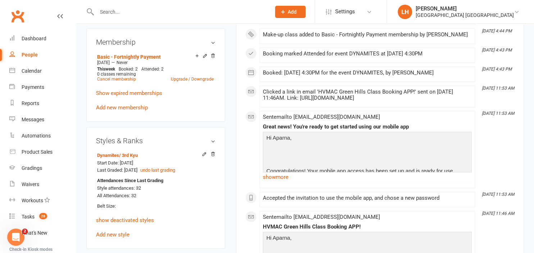
click at [142, 14] on input "text" at bounding box center [180, 12] width 171 height 10
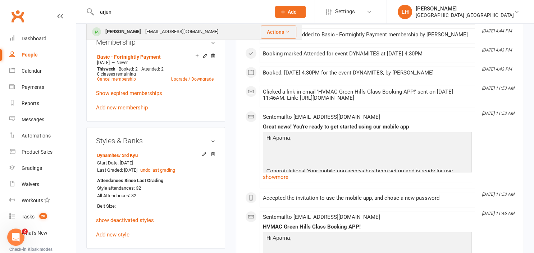
type input "arjun"
click at [143, 33] on div "mamathakodur@gmail.com" at bounding box center [181, 32] width 77 height 10
